Goal: Information Seeking & Learning: Learn about a topic

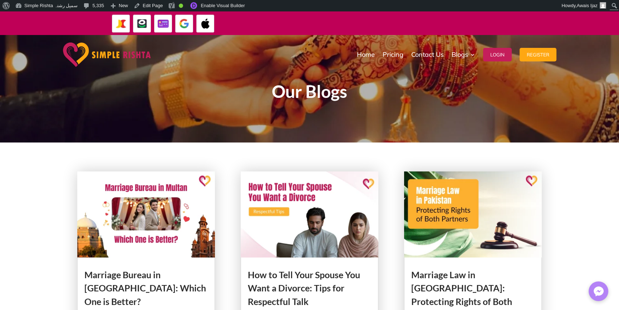
drag, startPoint x: 246, startPoint y: 23, endPoint x: 558, endPoint y: 19, distance: 312.0
click at [558, 19] on div "ایپ میں پیمنٹ صرف گوگل پے اور ایپل پے کے ذریعے ممکن ہے۔ جاز کیش ، ایزی پیسہ یا …" at bounding box center [309, 23] width 619 height 24
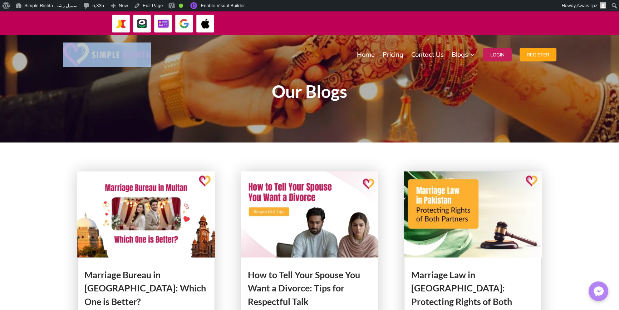
click at [519, 23] on div "ایپ میں پیمنٹ صرف گوگل پے اور ایپل پے کے ذریعے ممکن ہے۔ جاز کیش ، ایزی پیسہ یا …" at bounding box center [390, 23] width 308 height 14
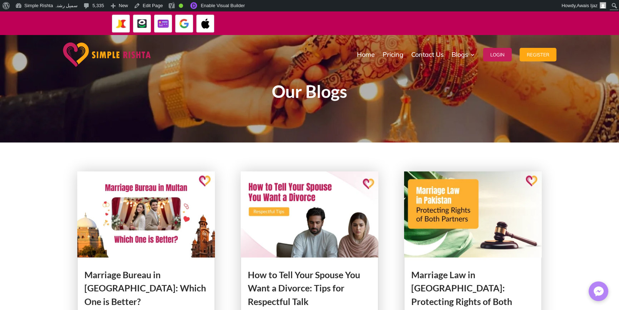
drag, startPoint x: 524, startPoint y: 23, endPoint x: 378, endPoint y: 23, distance: 146.1
click at [378, 23] on div "ایپ میں پیمنٹ صرف گوگل پے اور ایپل پے کے ذریعے ممکن ہے۔ جاز کیش ، ایزی پیسہ یا …" at bounding box center [390, 23] width 308 height 14
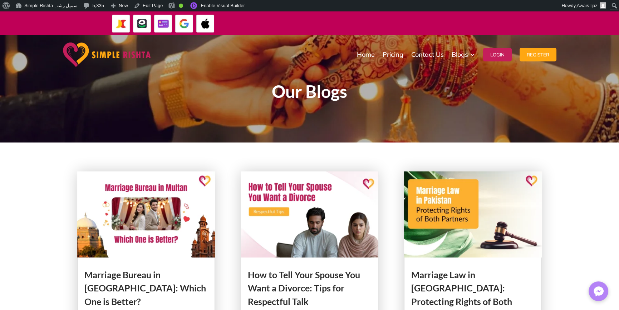
drag, startPoint x: 312, startPoint y: 19, endPoint x: 575, endPoint y: 22, distance: 263.4
click at [575, 22] on div "ایپ میں پیمنٹ صرف گوگل پے اور ایپل پے کے ذریعے ممکن ہے۔ جاز کیش ، ایزی پیسہ یا …" at bounding box center [309, 23] width 619 height 24
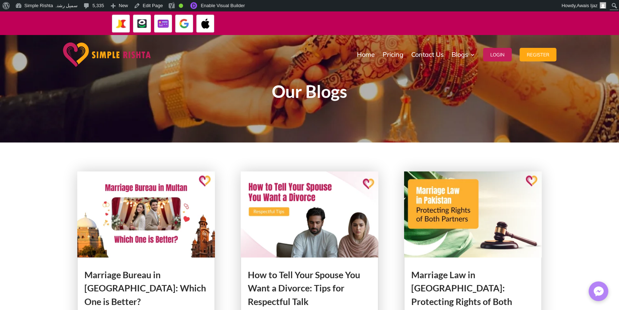
drag, startPoint x: 264, startPoint y: 21, endPoint x: 534, endPoint y: 31, distance: 270.3
click at [534, 31] on div "ایپ میں پیمنٹ صرف گوگل پے اور ایپل پے کے ذریعے ممکن ہے۔ جاز کیش ، ایزی پیسہ یا …" at bounding box center [390, 23] width 308 height 19
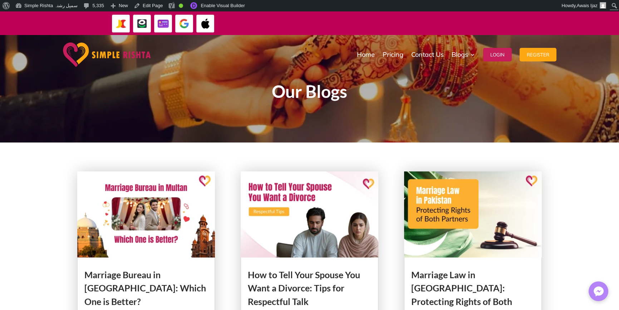
drag, startPoint x: 521, startPoint y: 22, endPoint x: 283, endPoint y: 16, distance: 238.1
click at [283, 16] on div "ایپ میں پیمنٹ صرف گوگل پے اور ایپل پے کے ذریعے ممکن ہے۔ جاز کیش ، ایزی پیسہ یا …" at bounding box center [390, 23] width 308 height 14
click at [282, 16] on div "ایپ میں پیمنٹ صرف گوگل پے اور ایپل پے کے ذریعے ممکن ہے۔ جاز کیش ، ایزی پیسہ یا …" at bounding box center [390, 23] width 308 height 14
click at [37, 19] on link "Dashboard" at bounding box center [47, 18] width 68 height 9
click at [615, 5] on input "Search" at bounding box center [581, 5] width 71 height 9
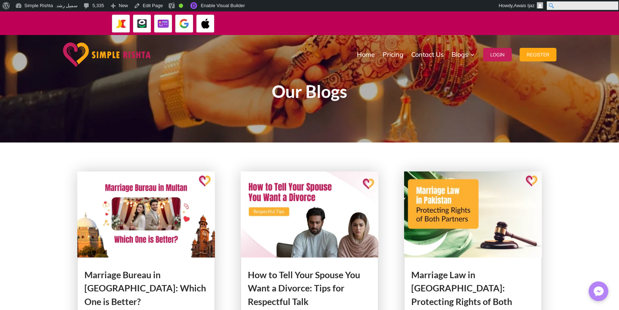
paste input "******"
type input "******"
click input "******" at bounding box center [0, 0] width 0 height 0
drag, startPoint x: 520, startPoint y: 26, endPoint x: 265, endPoint y: 26, distance: 254.1
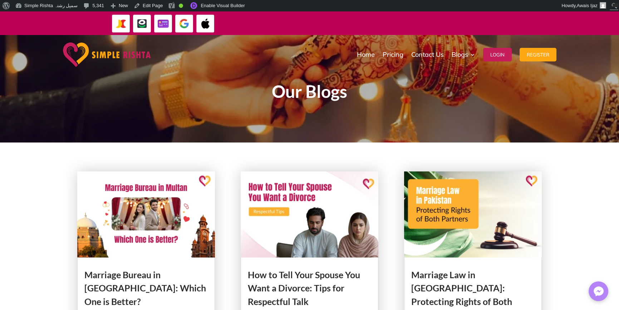
drag, startPoint x: 259, startPoint y: 21, endPoint x: 526, endPoint y: 21, distance: 266.9
drag, startPoint x: 525, startPoint y: 24, endPoint x: 256, endPoint y: 26, distance: 269.1
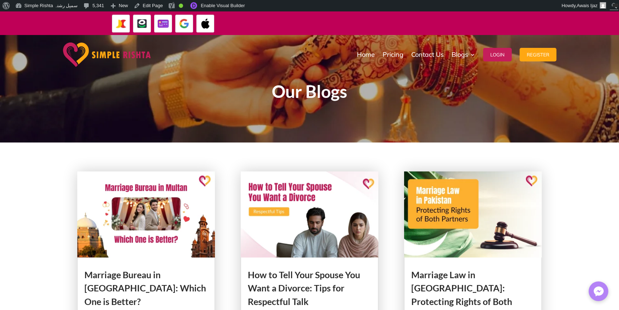
drag, startPoint x: 258, startPoint y: 20, endPoint x: 536, endPoint y: 20, distance: 277.6
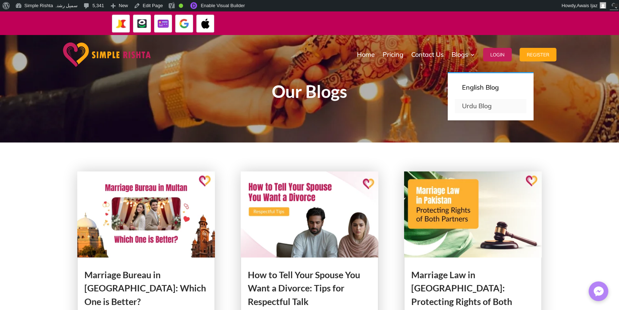
click at [481, 104] on link "Urdu Blog" at bounding box center [490, 106] width 71 height 14
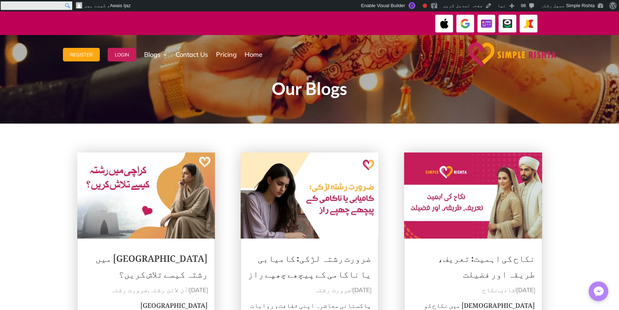
click at [2, 7] on input "Search" at bounding box center [36, 5] width 71 height 9
paste input "******"
type input "******"
click input "******" at bounding box center [0, 0] width 0 height 0
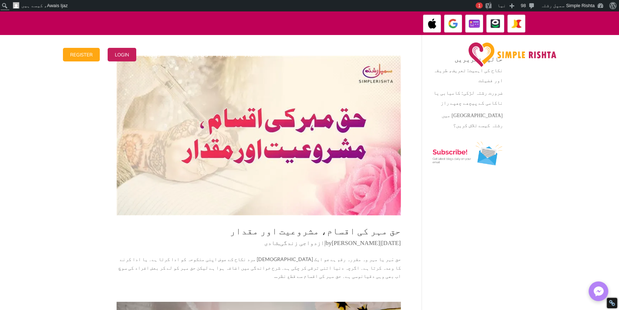
click at [392, 232] on link "حق مہر کی اقسام، مشروعیت اور مقدار" at bounding box center [315, 230] width 171 height 11
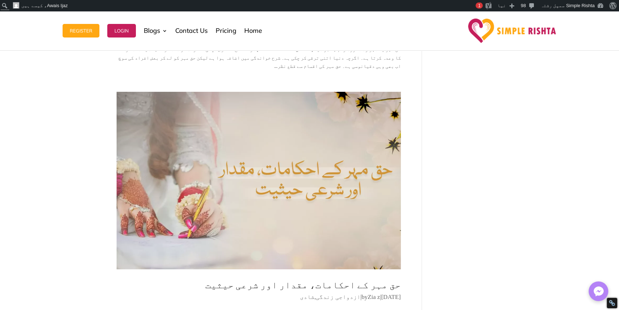
scroll to position [250, 0]
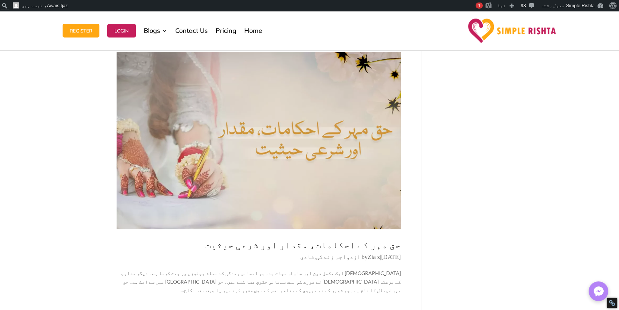
click at [356, 239] on link "حق مہر کے احکامات، مقدار اور شرعی حیثیت" at bounding box center [302, 244] width 195 height 11
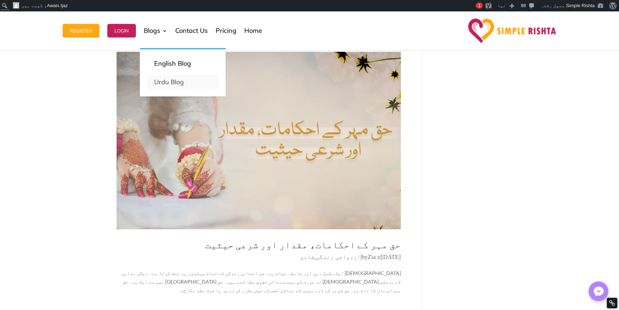
click at [163, 87] on link "Urdu Blog" at bounding box center [182, 82] width 71 height 14
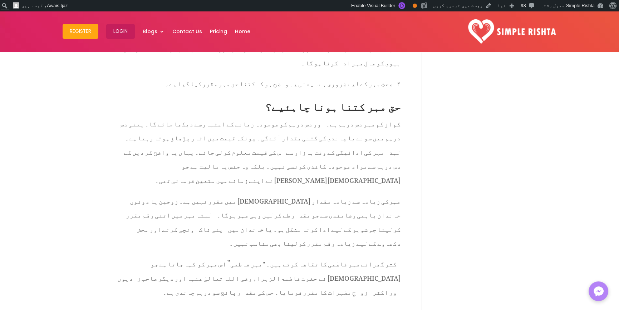
scroll to position [1358, 0]
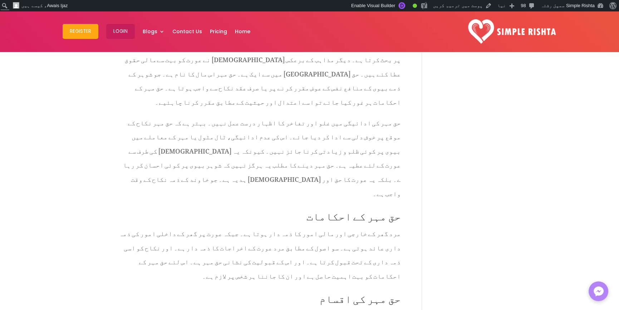
scroll to position [393, 0]
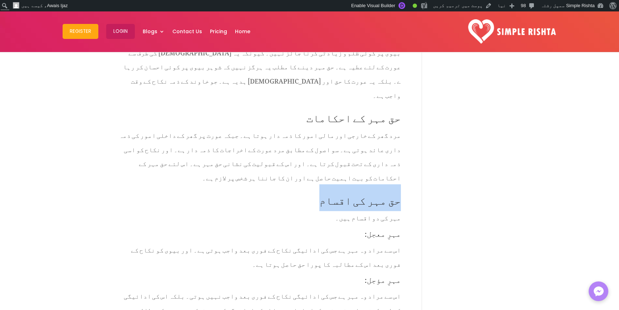
drag, startPoint x: 343, startPoint y: 145, endPoint x: 450, endPoint y: 145, distance: 107.2
click at [349, 276] on h3 "مہرِ مؤجل:" at bounding box center [258, 281] width 284 height 11
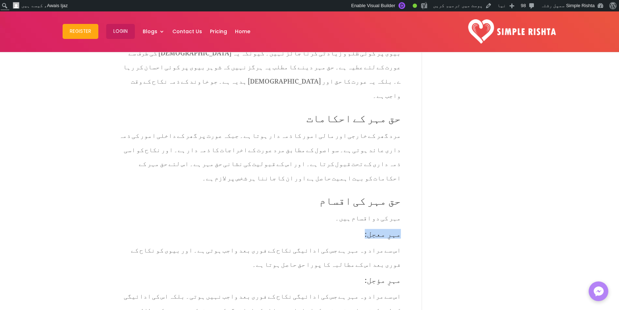
drag, startPoint x: 368, startPoint y: 178, endPoint x: 422, endPoint y: 175, distance: 53.7
click at [381, 288] on p "اس سے مراد وہ مہر ہے جس کی ادائیگی نکاح کے فوری بعد واجب نہیں ہوتی۔ بلکہ اس کی …" at bounding box center [258, 312] width 284 height 49
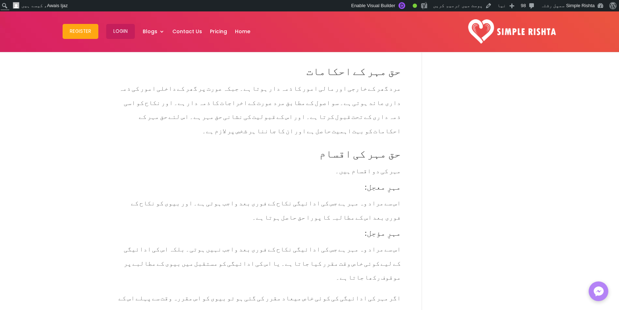
scroll to position [500, 0]
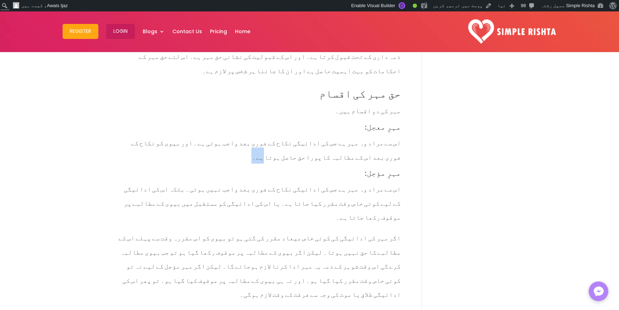
drag, startPoint x: 372, startPoint y: 111, endPoint x: 463, endPoint y: 120, distance: 91.2
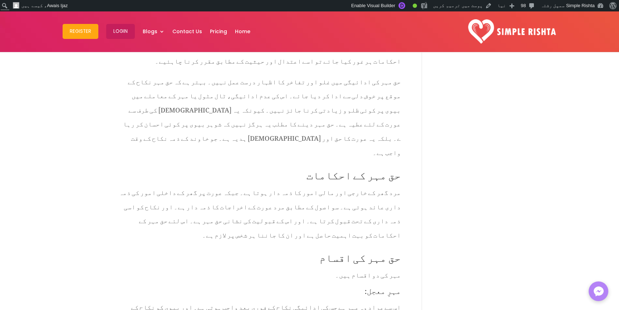
scroll to position [357, 0]
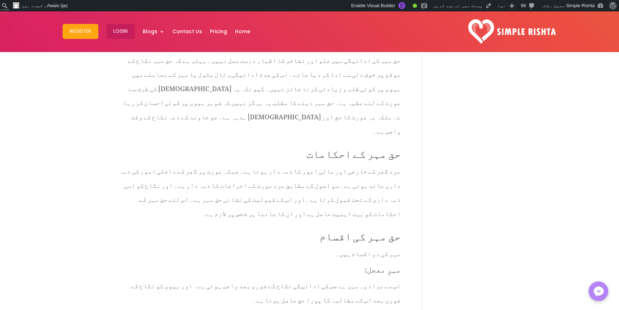
click at [347, 225] on h2 "حق مہر کی اقسام" at bounding box center [258, 235] width 284 height 20
copy h2 "اقسام"
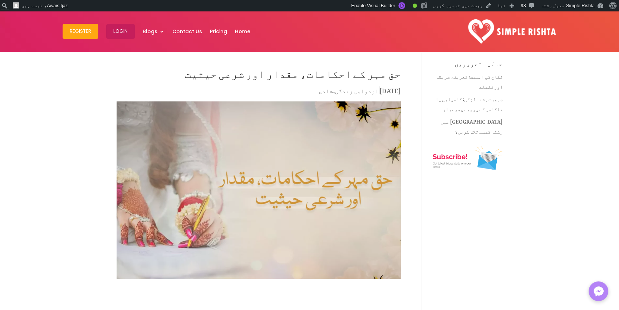
scroll to position [0, 0]
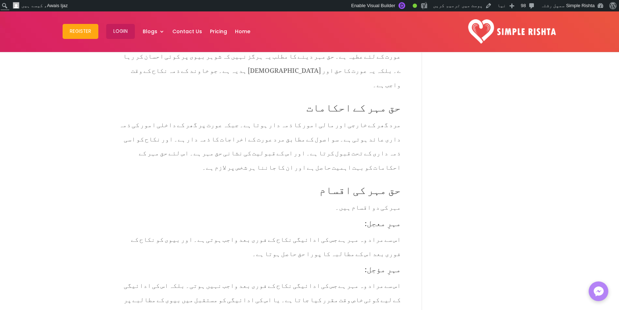
scroll to position [393, 0]
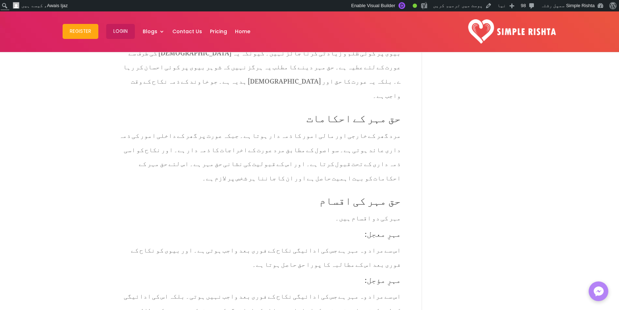
click at [369, 190] on h2 "حق مہر کی اقسام" at bounding box center [258, 200] width 284 height 20
copy h2 "کی"
click at [331, 230] on h3 "مہرِ معجل:" at bounding box center [258, 235] width 284 height 11
click at [347, 190] on h2 "حق مہر کی اقسام" at bounding box center [258, 200] width 284 height 20
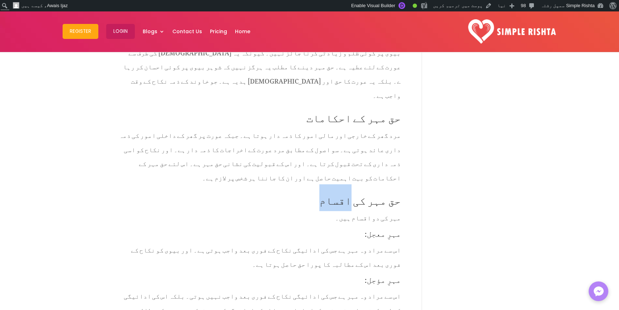
click at [347, 190] on h2 "حق مہر کی اقسام" at bounding box center [258, 200] width 284 height 20
click at [379, 230] on h3 "مہرِ معجل:" at bounding box center [258, 235] width 284 height 11
click at [396, 230] on h3 "مہرِ معجل:" at bounding box center [258, 235] width 284 height 11
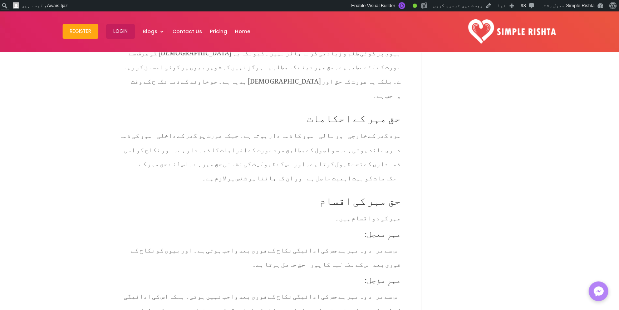
click at [361, 209] on p "مہر کی دو اقسام ہیں۔" at bounding box center [258, 219] width 284 height 21
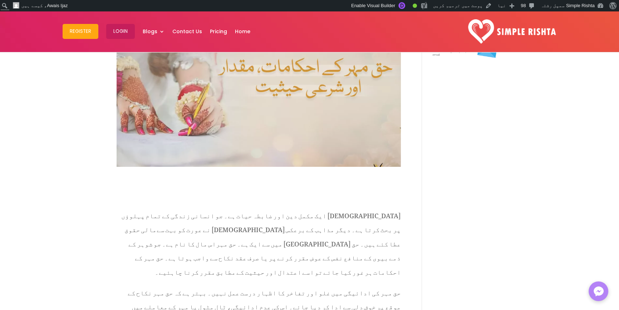
scroll to position [0, 0]
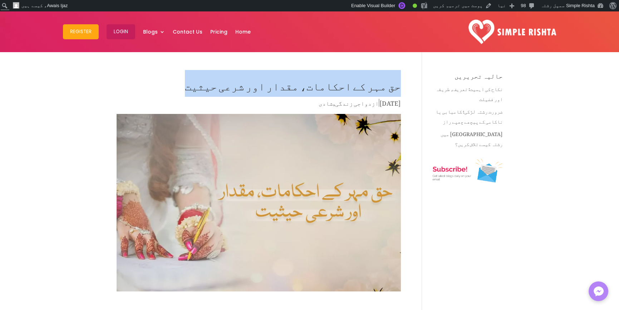
drag, startPoint x: 193, startPoint y: 89, endPoint x: 385, endPoint y: 86, distance: 191.5
copy h1 "حق مہر کے احکامات، مقدار اور شرعی حیثیت"
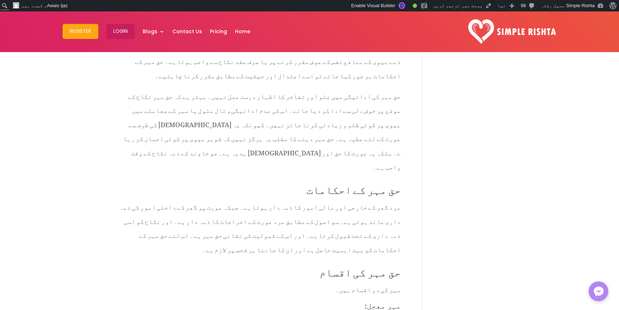
scroll to position [322, 0]
click at [351, 261] on h2 "حق مہر کی اقسام" at bounding box center [258, 271] width 284 height 20
copy h2 "اقسام"
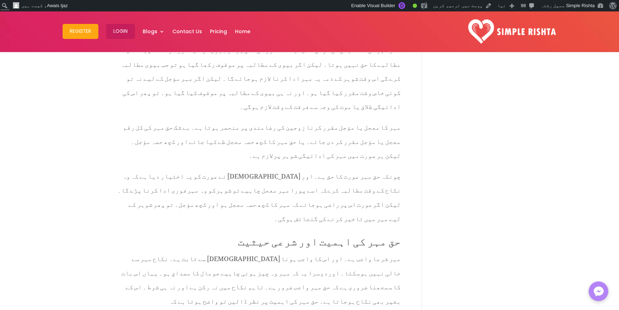
scroll to position [750, 0]
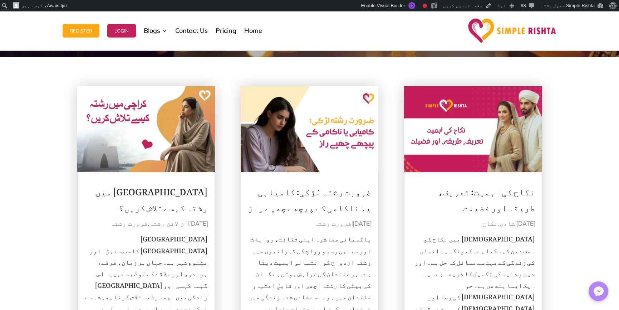
scroll to position [71, 0]
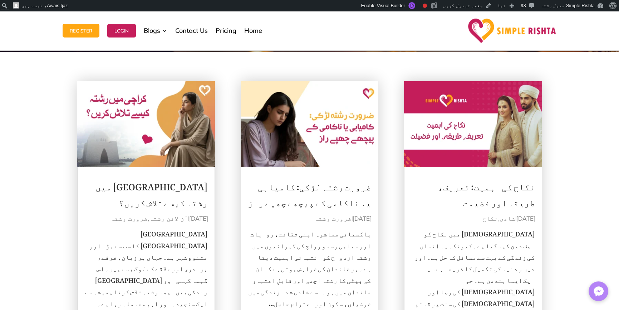
click at [522, 187] on link "نکاح کی اہمیت: تعریف، طریقہ اور فضیلت" at bounding box center [485, 192] width 97 height 39
click at [1, 1] on input "Search" at bounding box center [36, 5] width 71 height 9
paste input "**********"
type input "**********"
click input "******" at bounding box center [0, 0] width 0 height 0
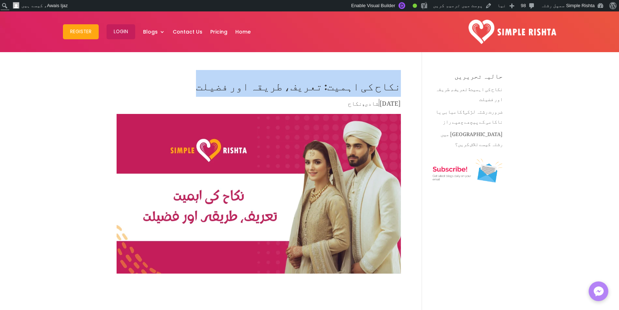
drag, startPoint x: 223, startPoint y: 82, endPoint x: 411, endPoint y: 80, distance: 188.3
click at [388, 89] on h1 "نکاح کی اہمیت: تعریف، طریقہ اور فضیلت" at bounding box center [258, 85] width 284 height 25
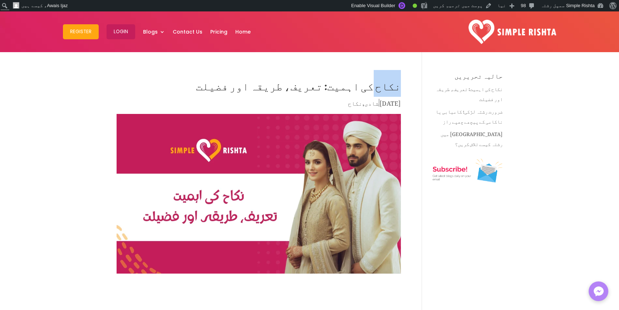
click at [388, 89] on h1 "نکاح کی اہمیت: تعریف، طریقہ اور فضیلت" at bounding box center [258, 85] width 284 height 25
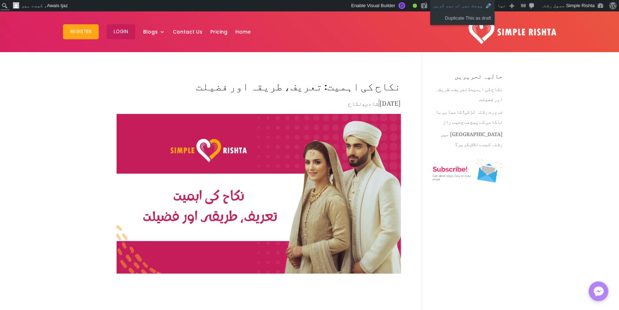
click at [466, 9] on link "پوسٹ میں ترمیم کریں" at bounding box center [462, 5] width 64 height 11
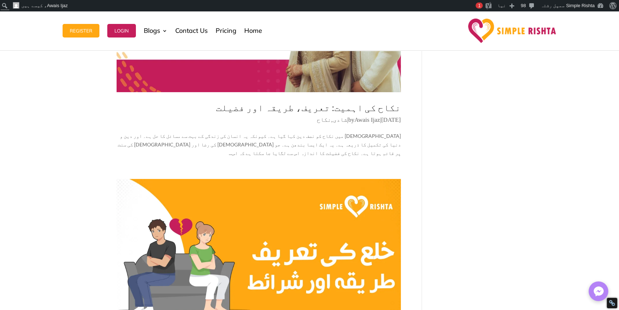
scroll to position [357, 0]
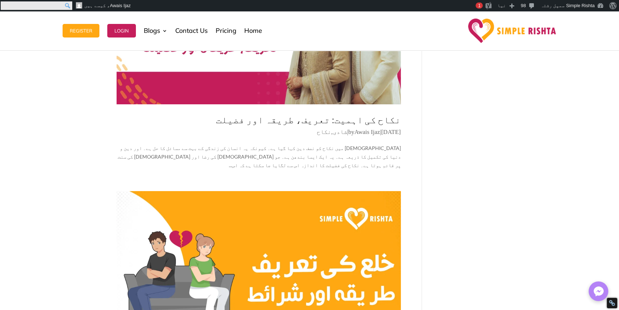
click at [5, 9] on input "Search" at bounding box center [36, 5] width 71 height 9
paste input "**********"
click at [32, 3] on input "**********" at bounding box center [36, 5] width 71 height 9
type input "******"
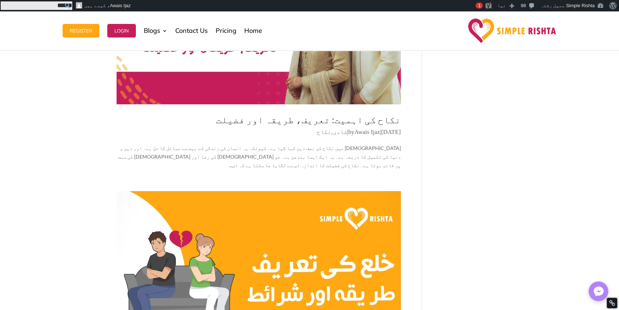
click input "******" at bounding box center [0, 0] width 0 height 0
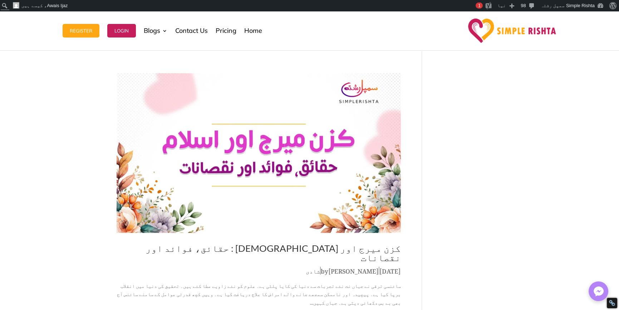
scroll to position [750, 0]
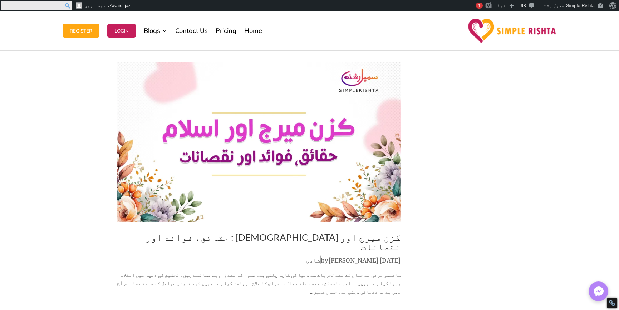
click at [3, 6] on input "Search" at bounding box center [36, 5] width 71 height 9
paste input "**********"
type input "**********"
click input "******" at bounding box center [0, 0] width 0 height 0
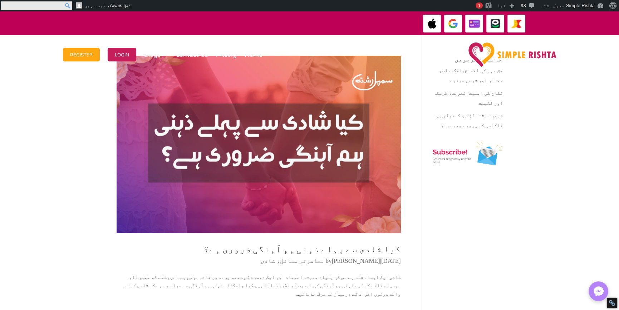
click at [1, 8] on input "Search" at bounding box center [36, 5] width 71 height 9
paste input "**********"
type input "**********"
click input "******" at bounding box center [0, 0] width 0 height 0
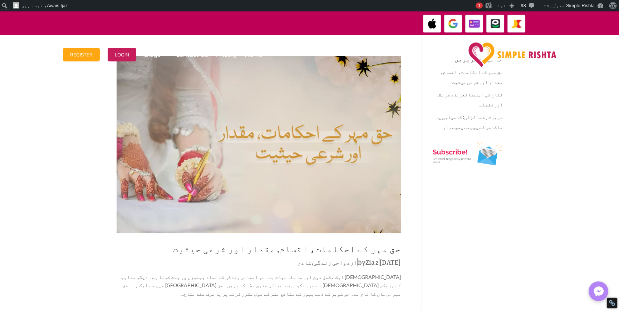
drag, startPoint x: 369, startPoint y: 28, endPoint x: 12, endPoint y: 197, distance: 395.0
click at [49, 29] on div "ایپ میں پیمنٹ صرف گوگل پے اور ایپل پے کے ذریعے ممکن ہے۔ جاز کیش ، ایزی پیسہ یا …" at bounding box center [309, 23] width 619 height 24
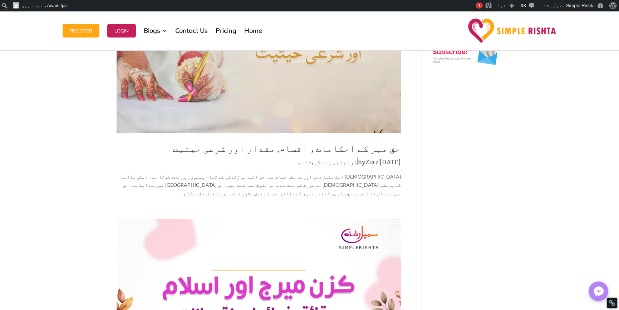
scroll to position [107, 0]
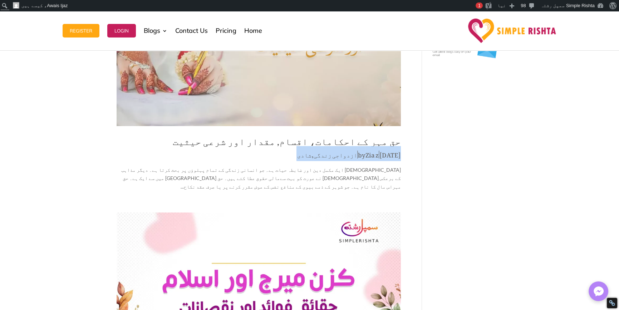
drag, startPoint x: 218, startPoint y: 144, endPoint x: 430, endPoint y: 166, distance: 213.0
drag, startPoint x: 415, startPoint y: 162, endPoint x: 153, endPoint y: 142, distance: 263.4
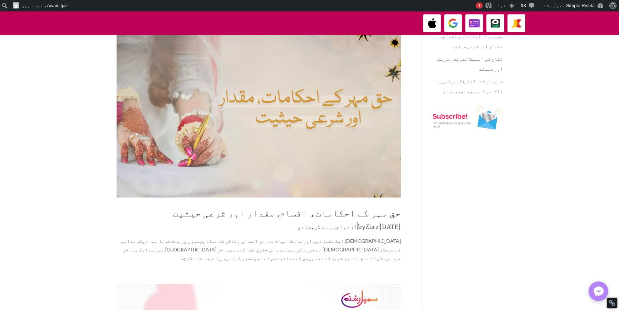
scroll to position [0, 0]
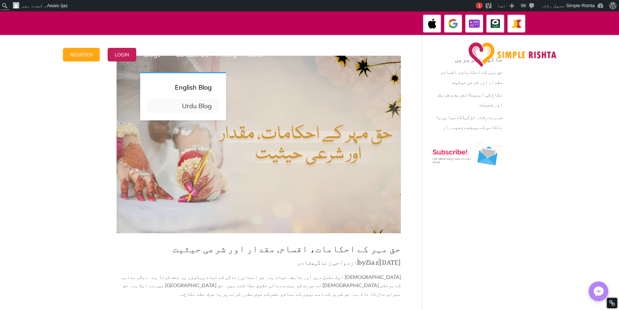
click at [200, 106] on link "Urdu Blog" at bounding box center [182, 106] width 71 height 14
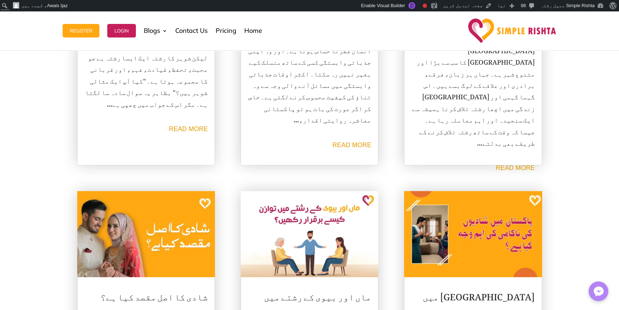
scroll to position [429, 0]
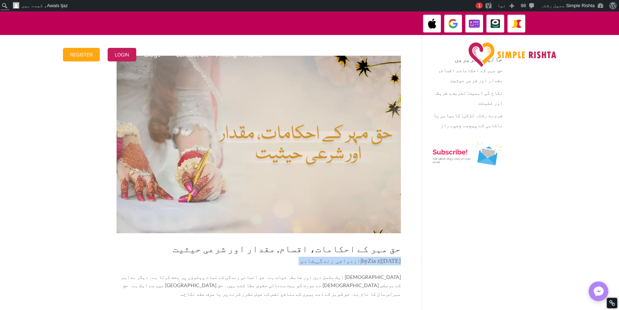
drag, startPoint x: 252, startPoint y: 242, endPoint x: 456, endPoint y: 272, distance: 205.9
drag, startPoint x: 448, startPoint y: 274, endPoint x: 226, endPoint y: 251, distance: 223.4
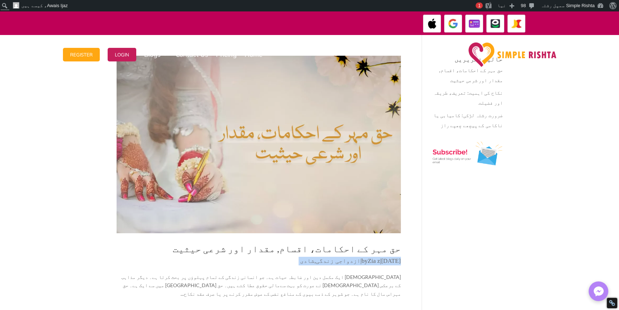
click at [223, 252] on h2 "حق مہر کے احکامات، اقسام, مقدار اور شرعی حیثیت" at bounding box center [258, 250] width 284 height 13
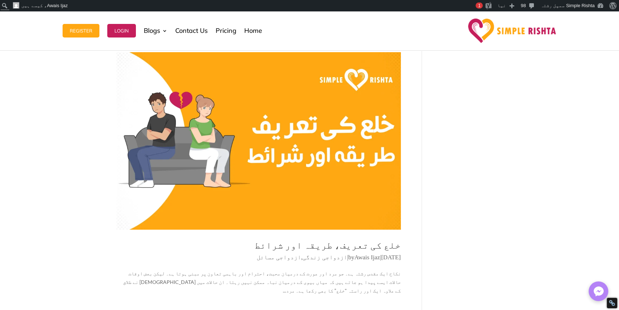
scroll to position [536, 0]
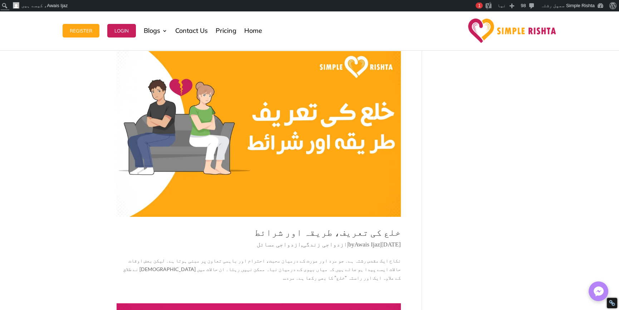
click at [66, 165] on div "حق مہر کے احکامات، اقسام, مقدار اور شرعی حیثیت by [PERSON_NAME] | [DATE] | ازدو…" at bounding box center [309, 165] width 619 height 1332
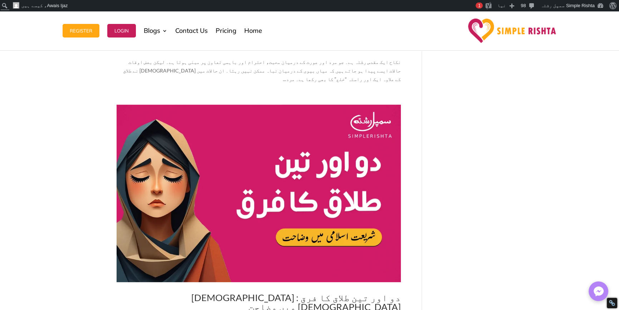
scroll to position [786, 0]
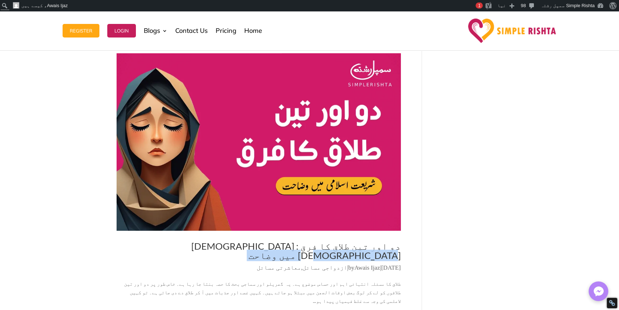
drag, startPoint x: 209, startPoint y: 212, endPoint x: 468, endPoint y: 223, distance: 259.6
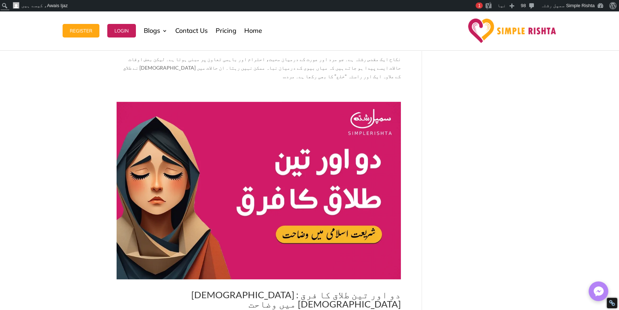
scroll to position [750, 0]
